Goal: Task Accomplishment & Management: Use online tool/utility

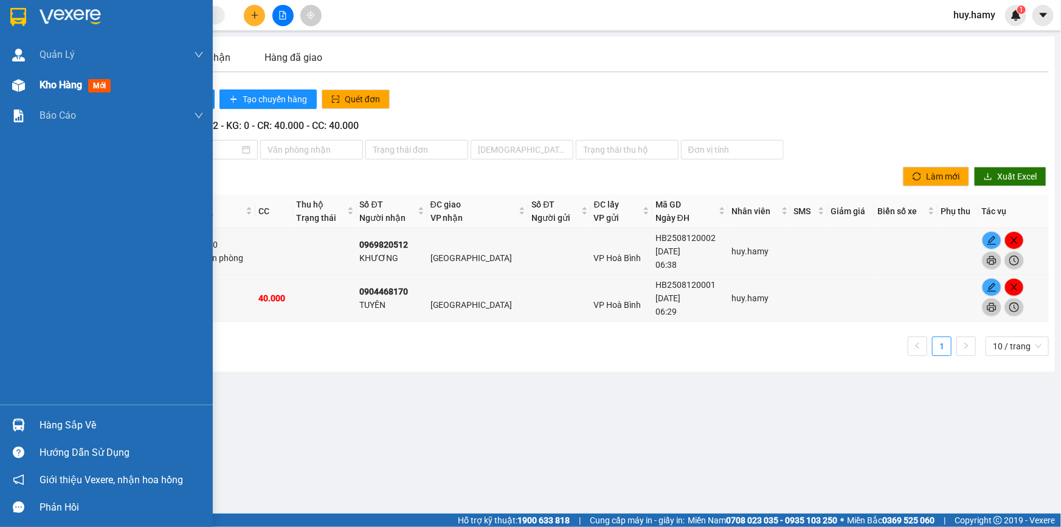
click at [61, 85] on span "Kho hàng" at bounding box center [61, 85] width 43 height 12
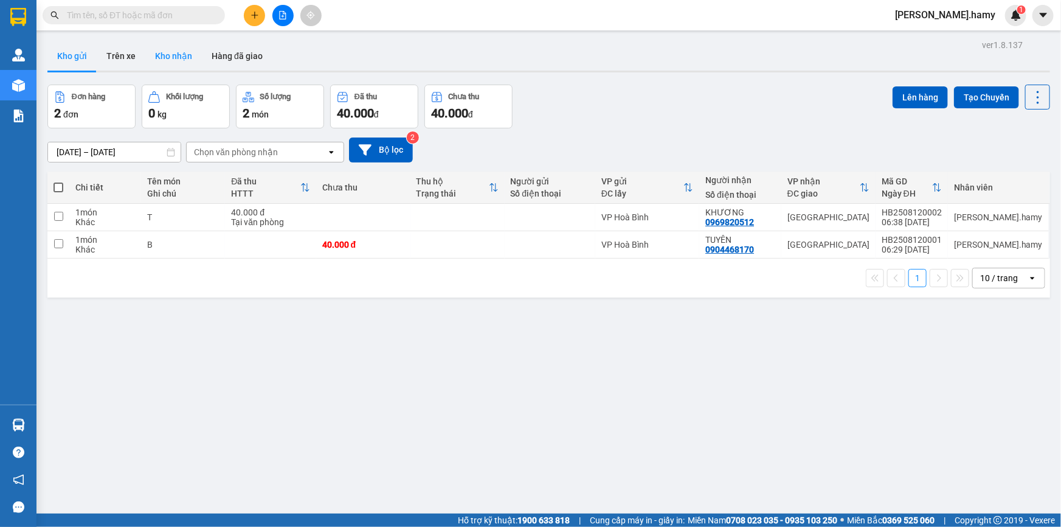
click at [176, 54] on button "Kho nhận" at bounding box center [173, 55] width 57 height 29
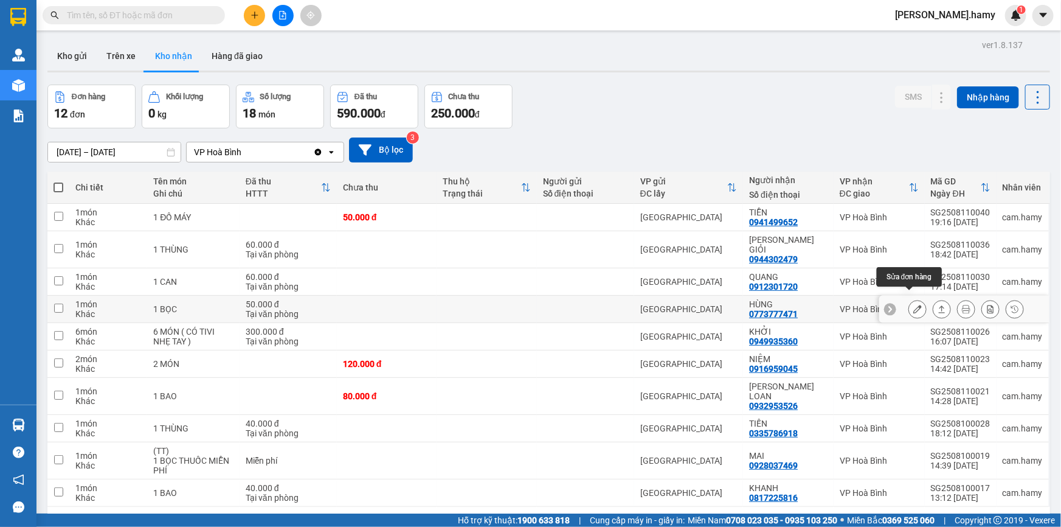
click at [909, 299] on button at bounding box center [917, 309] width 17 height 21
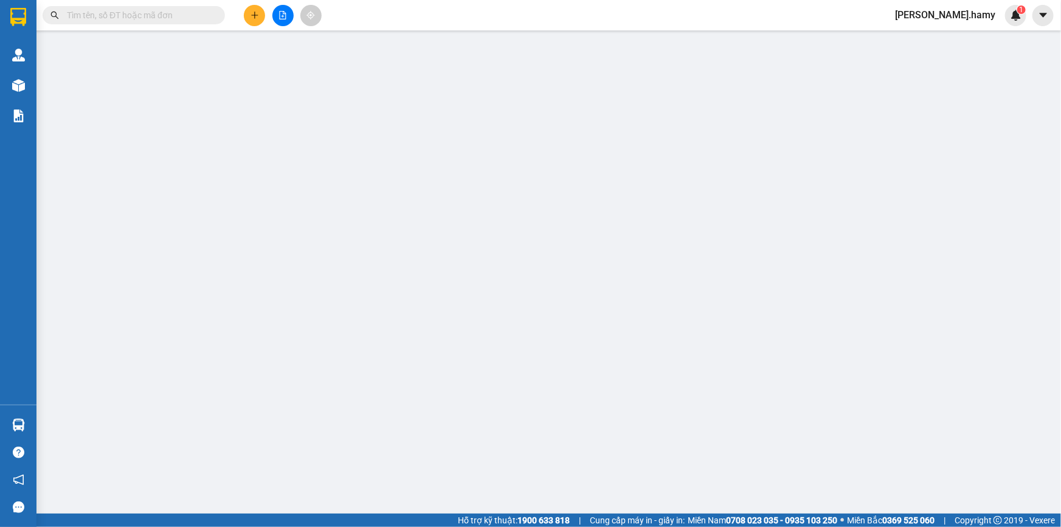
type input "0773777471"
type input "HÙNG"
type input "50.000"
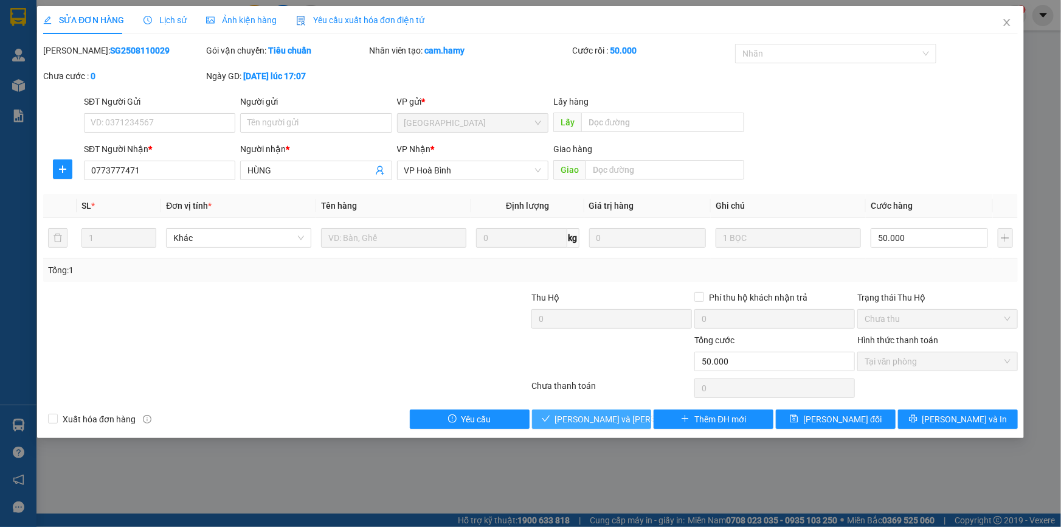
click at [592, 417] on span "Lưu và Giao hàng" at bounding box center [637, 418] width 164 height 13
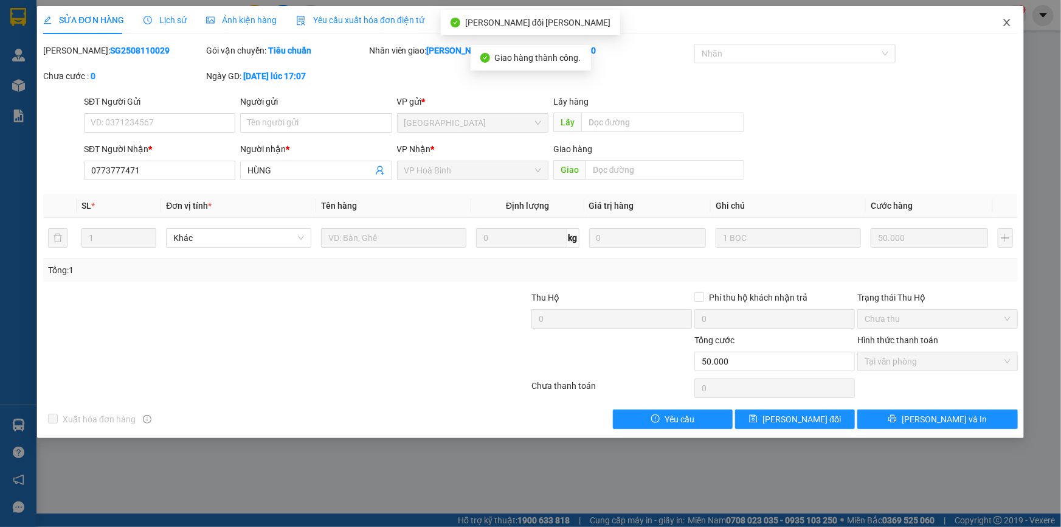
click at [1010, 20] on icon "close" at bounding box center [1007, 23] width 10 height 10
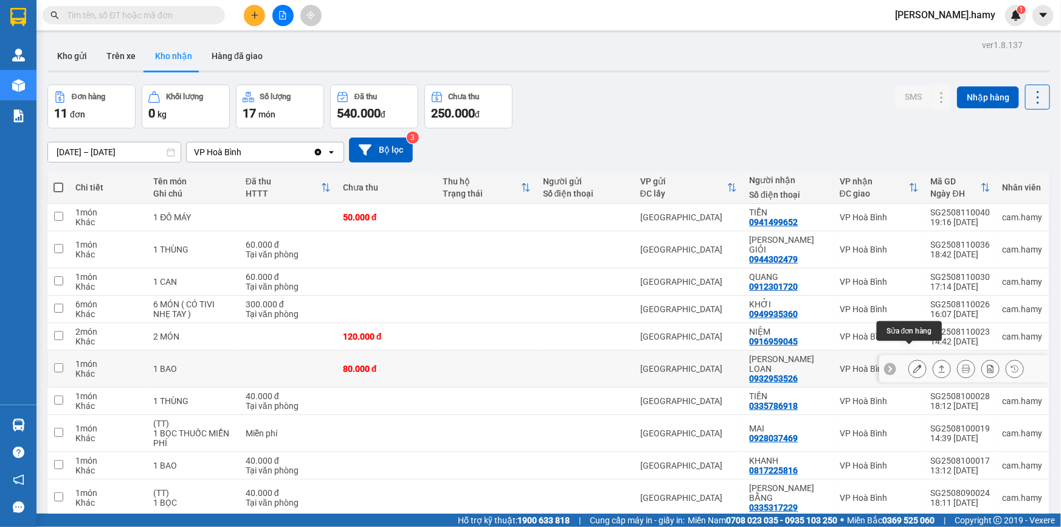
click at [914, 364] on icon at bounding box center [918, 368] width 9 height 9
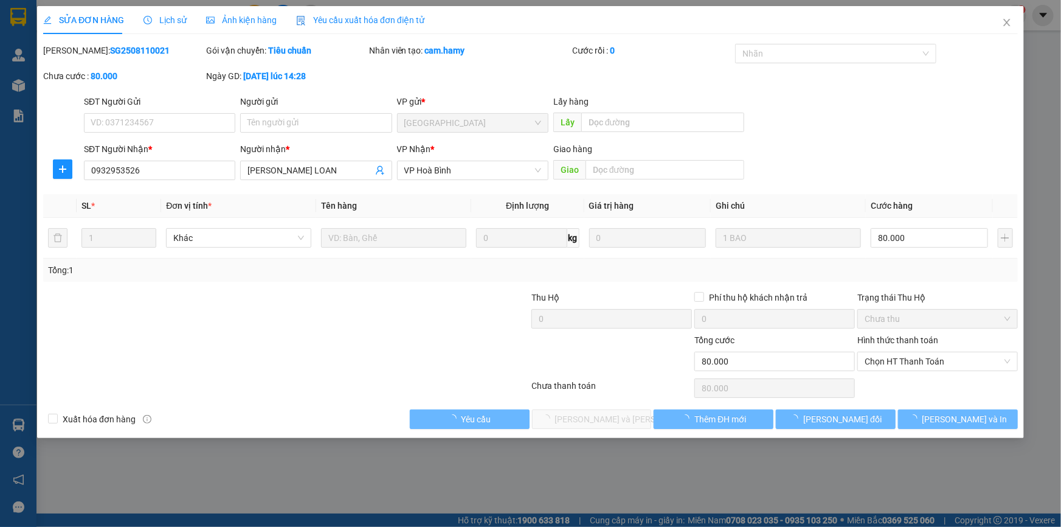
type input "0932953526"
type input "THẠCH LOAN"
type input "80.000"
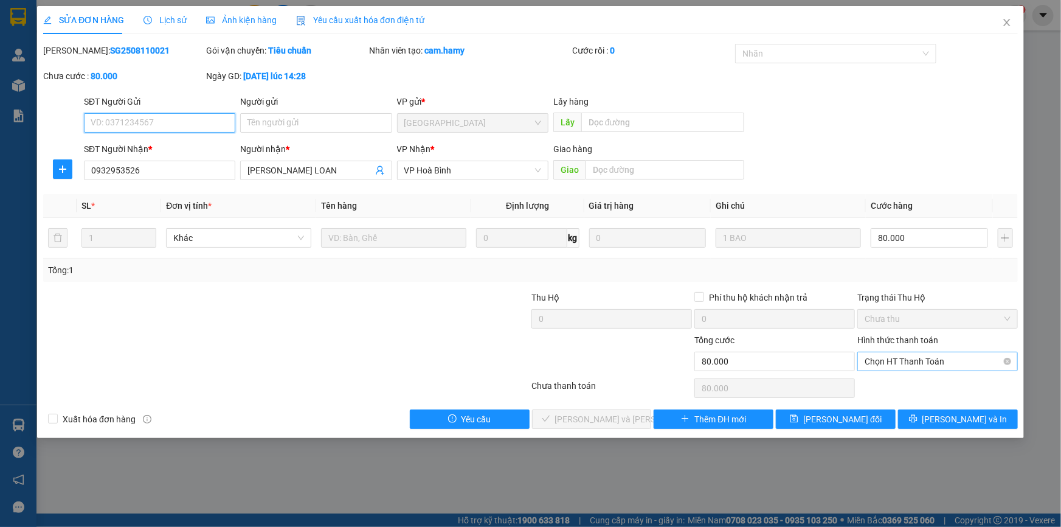
click at [889, 360] on span "Chọn HT Thanh Toán" at bounding box center [938, 361] width 146 height 18
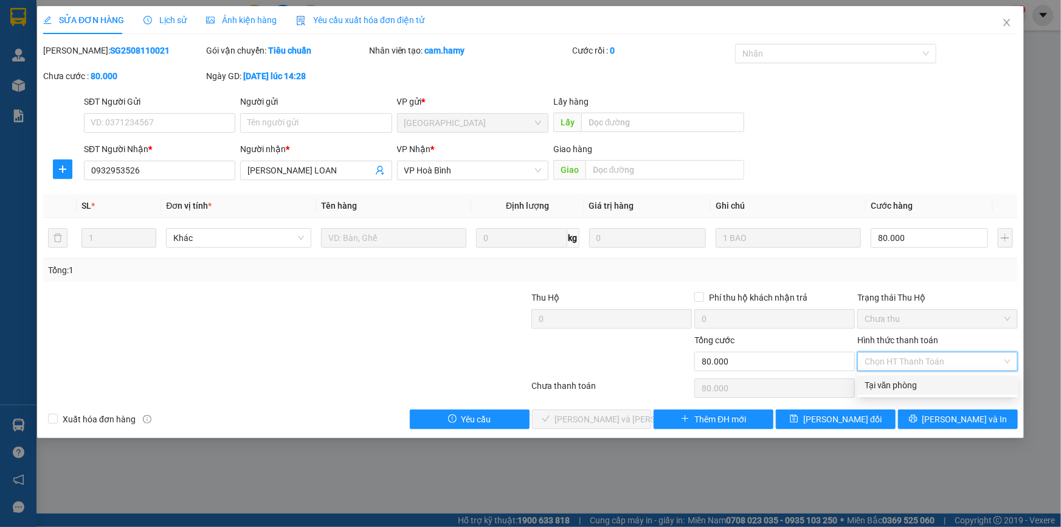
click at [887, 393] on div "Tại văn phòng" at bounding box center [938, 384] width 161 height 19
type input "0"
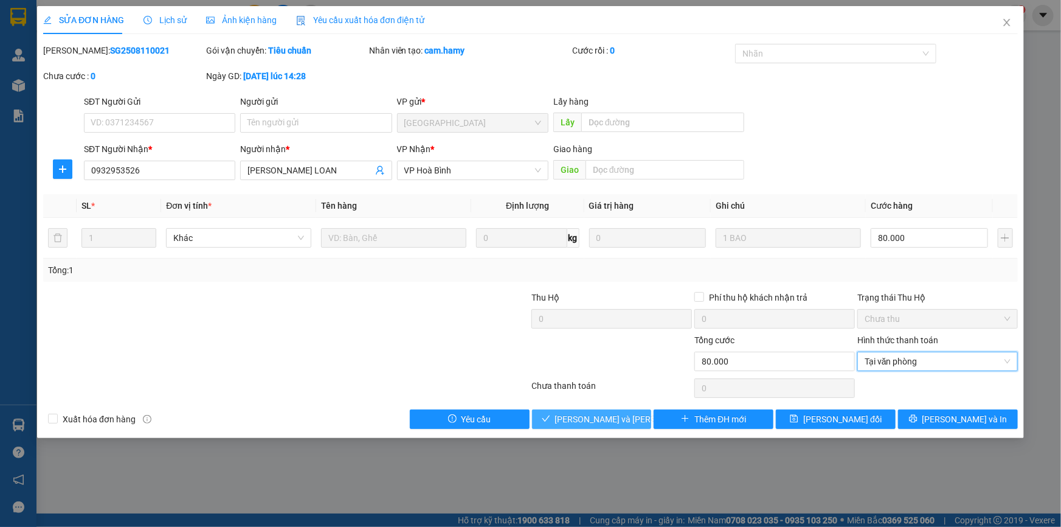
click at [611, 418] on span "Lưu và Giao hàng" at bounding box center [637, 418] width 164 height 13
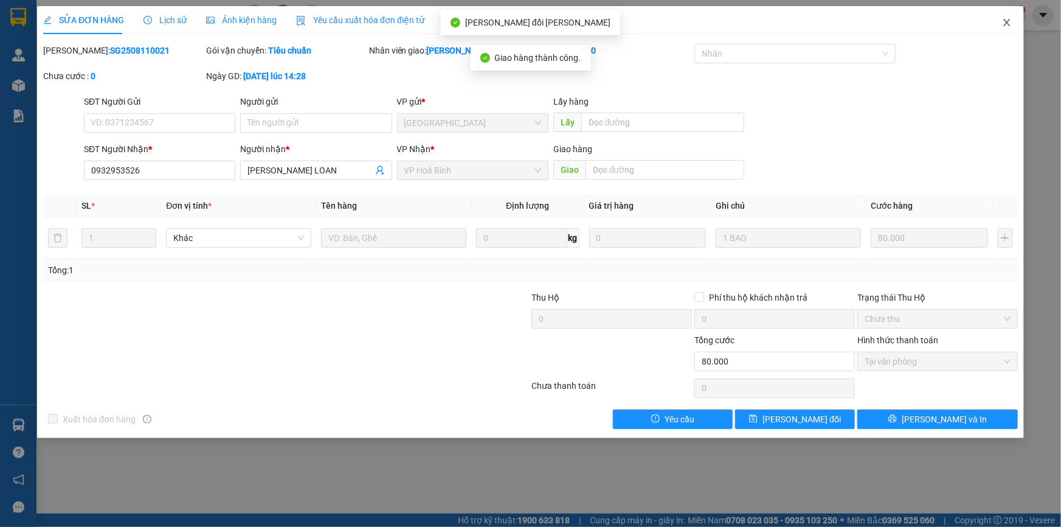
click at [1013, 24] on span "Close" at bounding box center [1007, 23] width 34 height 34
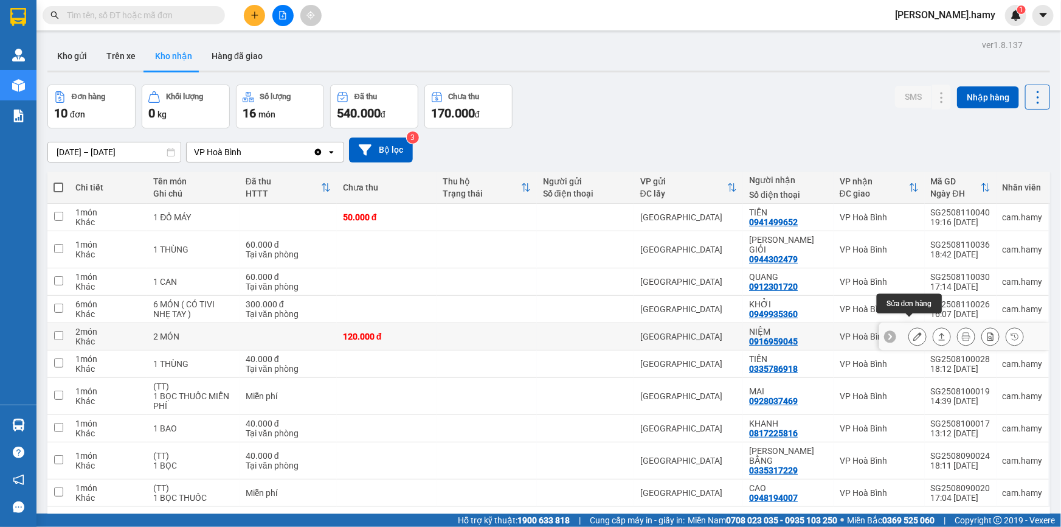
click at [914, 332] on icon at bounding box center [918, 336] width 9 height 9
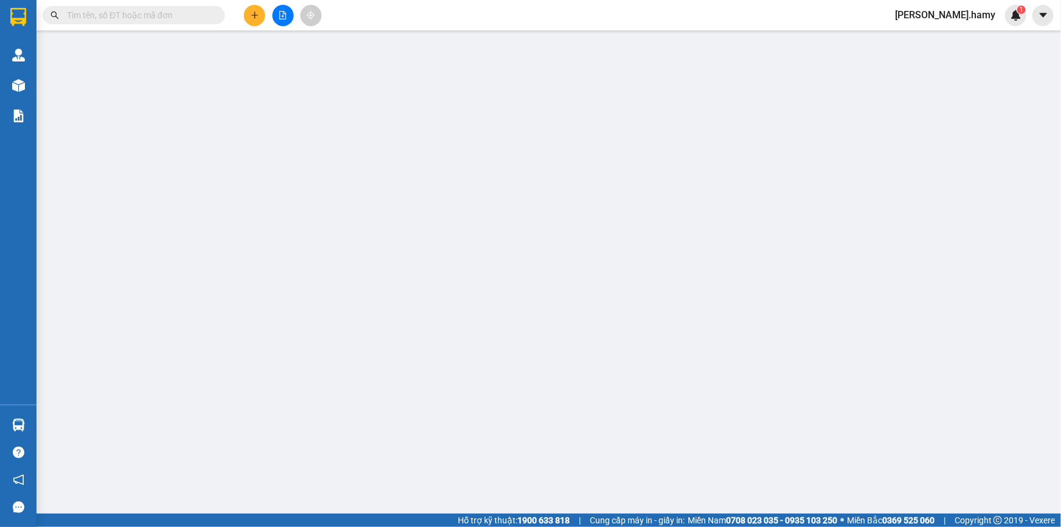
type input "0916959045"
type input "NIỆM"
type input "120.000"
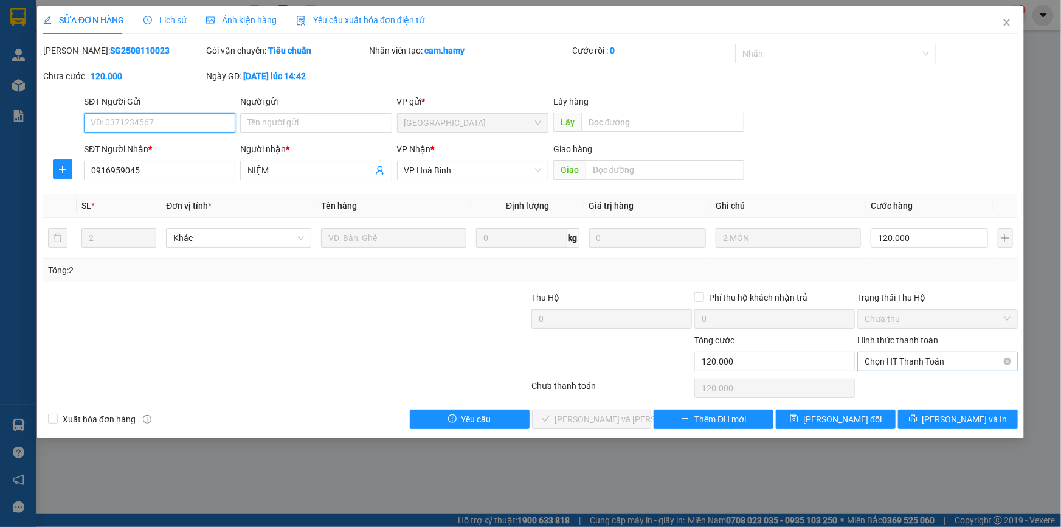
click at [920, 364] on span "Chọn HT Thanh Toán" at bounding box center [938, 361] width 146 height 18
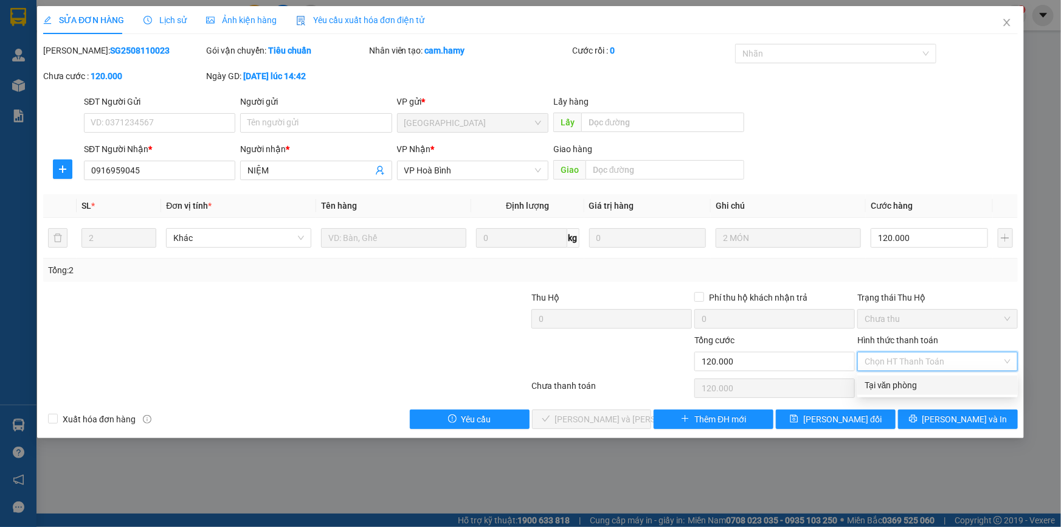
click at [909, 381] on div "Tại văn phòng" at bounding box center [938, 384] width 146 height 13
type input "0"
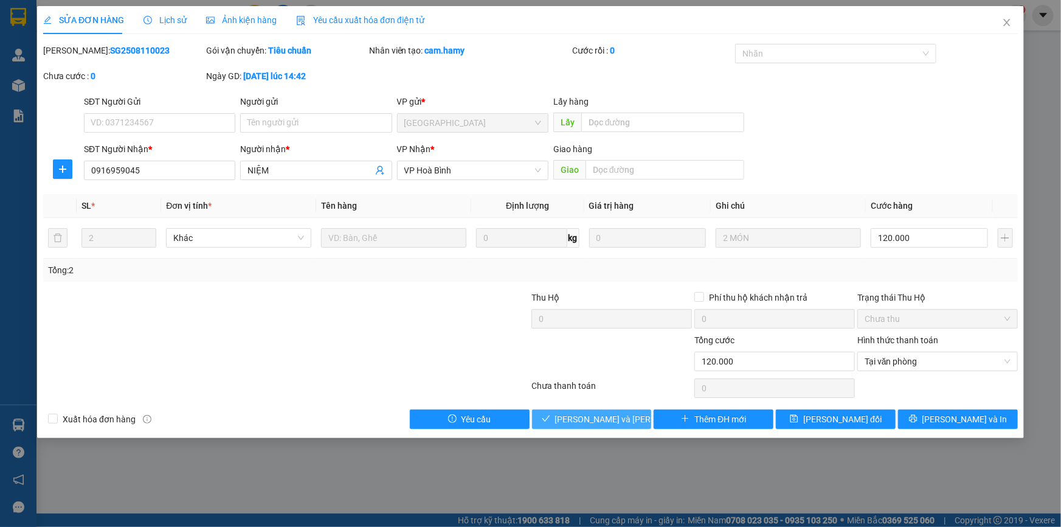
click at [611, 414] on span "Lưu và Giao hàng" at bounding box center [637, 418] width 164 height 13
